Goal: Task Accomplishment & Management: Use online tool/utility

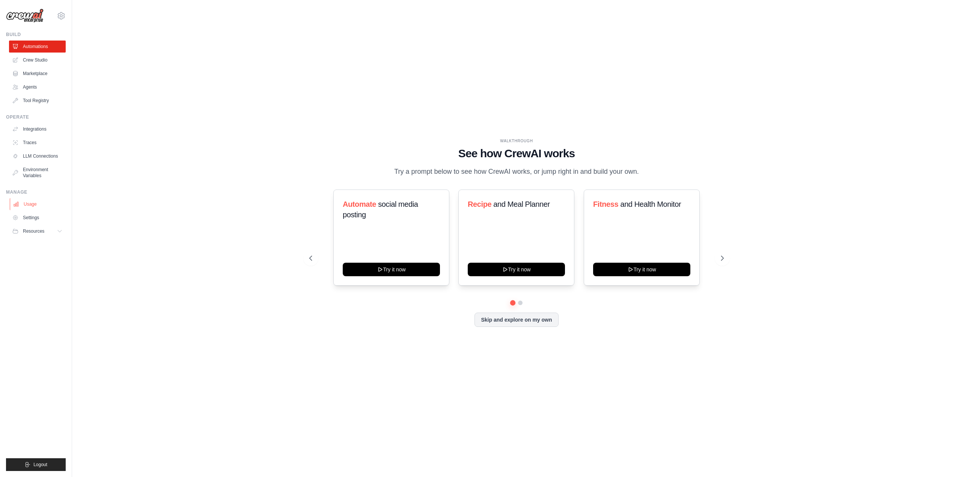
click at [38, 202] on link "Usage" at bounding box center [38, 204] width 57 height 12
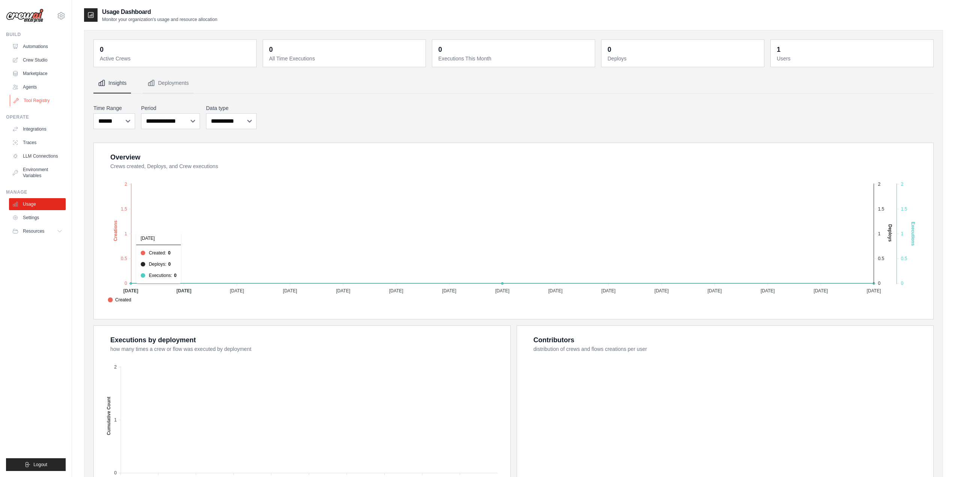
click at [44, 100] on link "Tool Registry" at bounding box center [38, 101] width 57 height 12
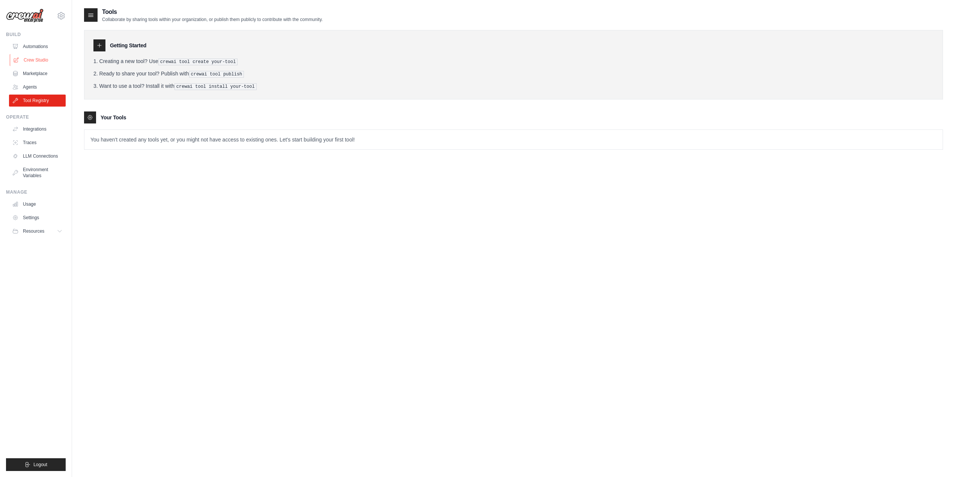
click at [33, 61] on link "Crew Studio" at bounding box center [38, 60] width 57 height 12
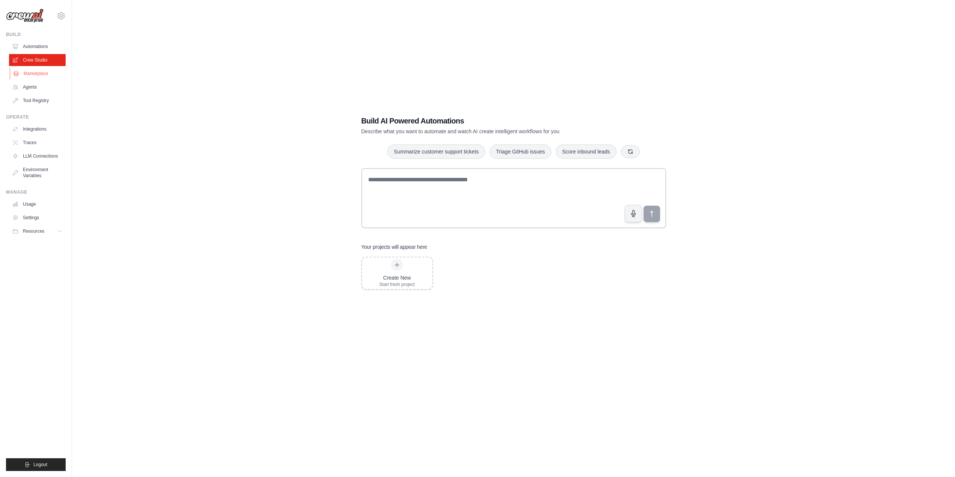
click at [43, 74] on link "Marketplace" at bounding box center [38, 74] width 57 height 12
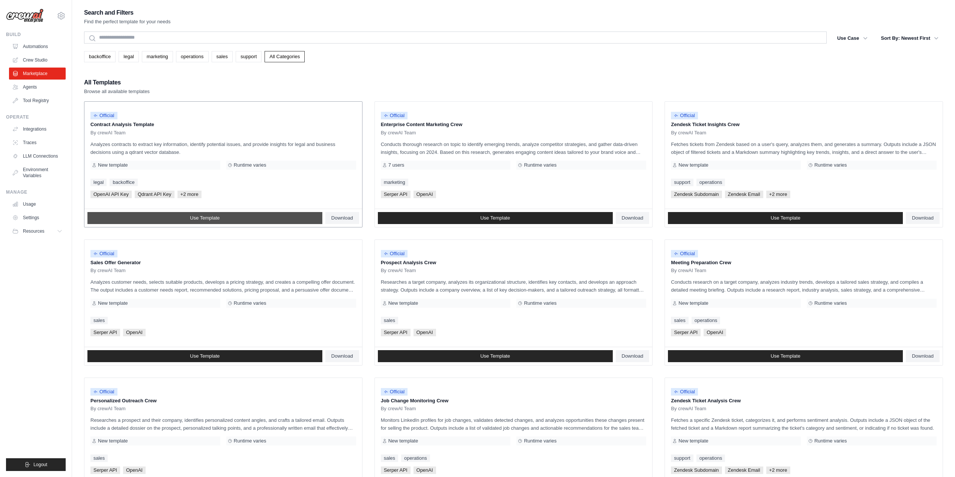
click at [238, 215] on link "Use Template" at bounding box center [204, 218] width 235 height 12
